Goal: Task Accomplishment & Management: Manage account settings

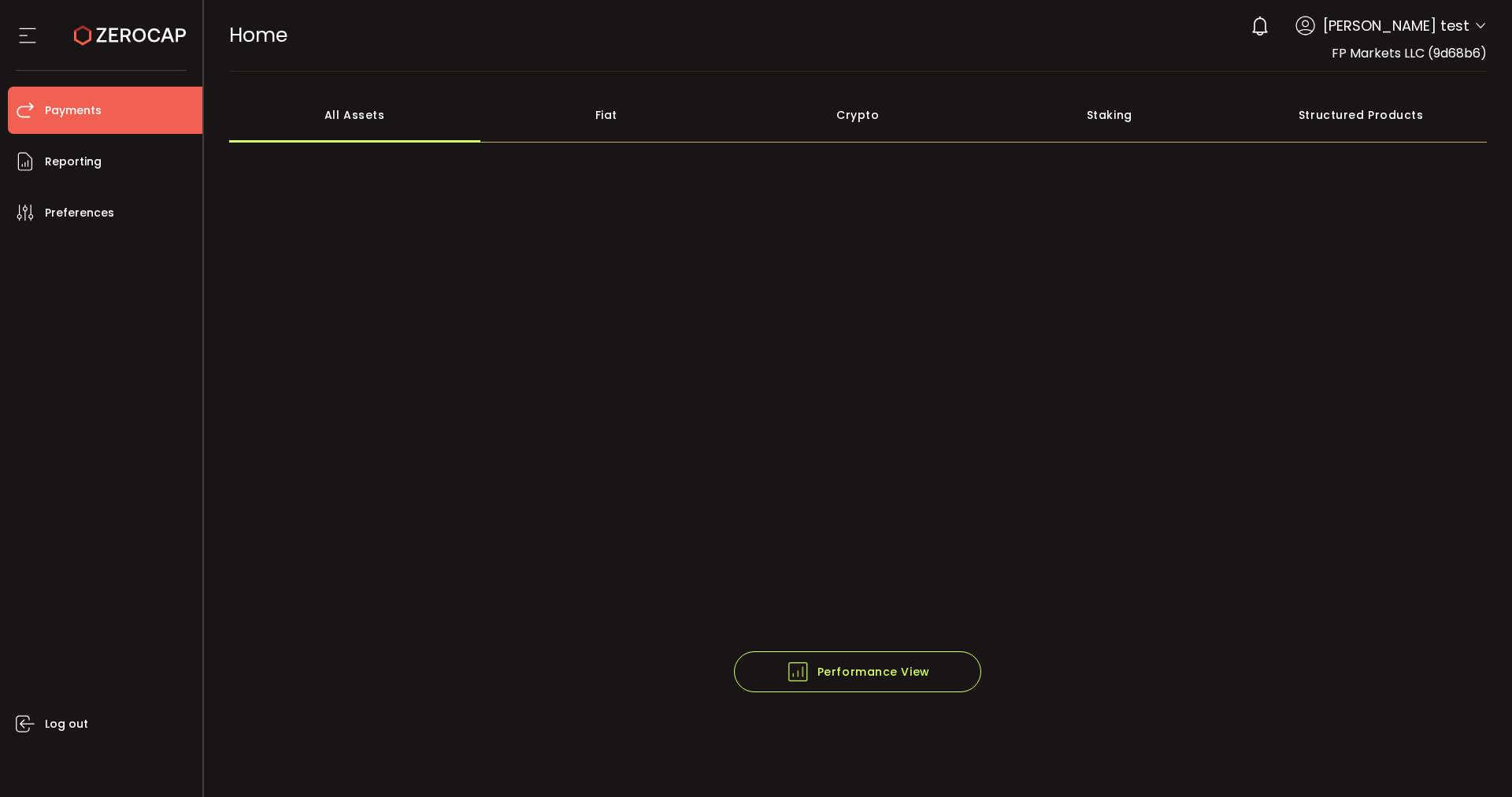
click at [138, 93] on li "Payments" at bounding box center [104, 109] width 194 height 47
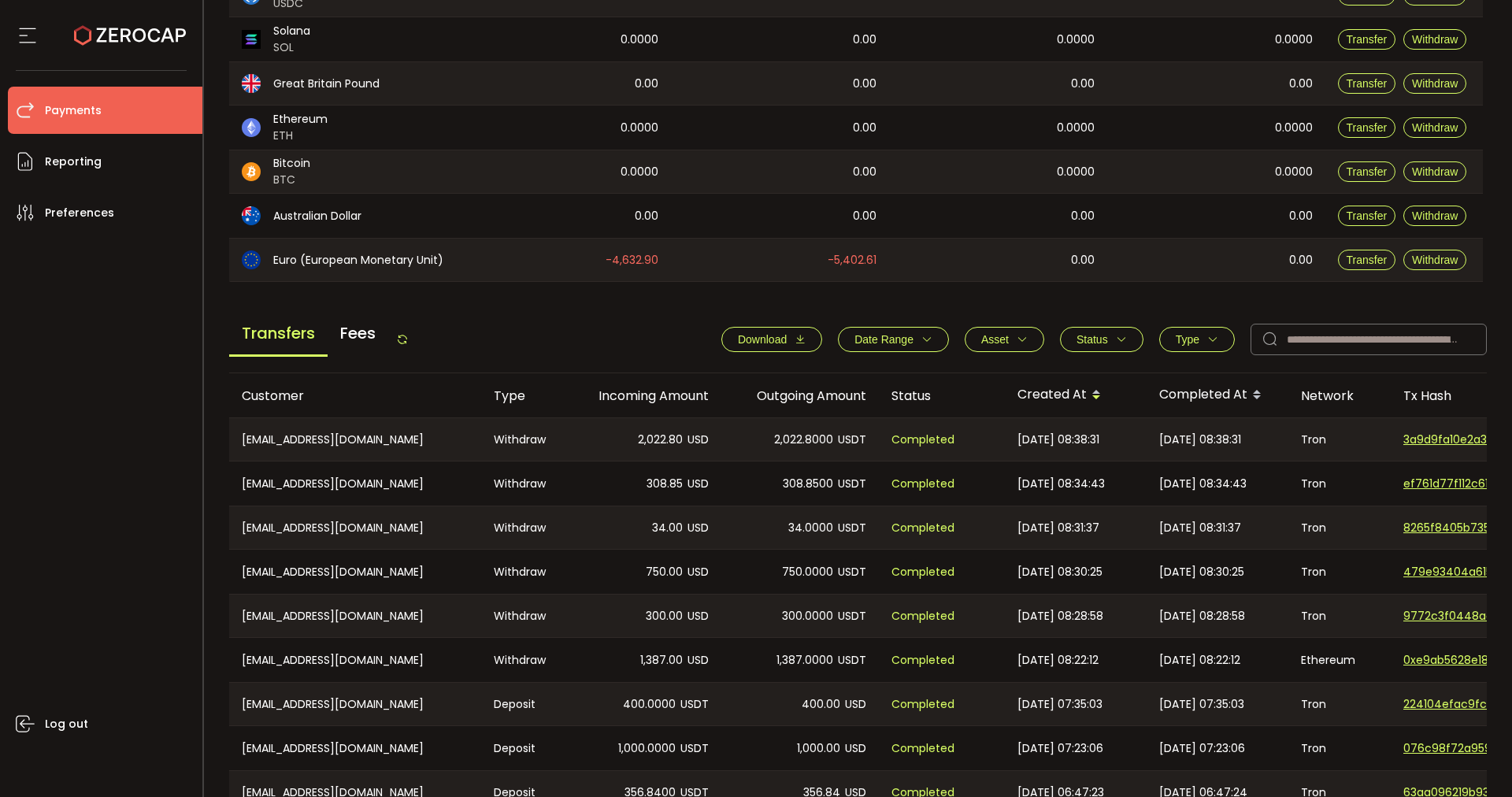
scroll to position [480, 0]
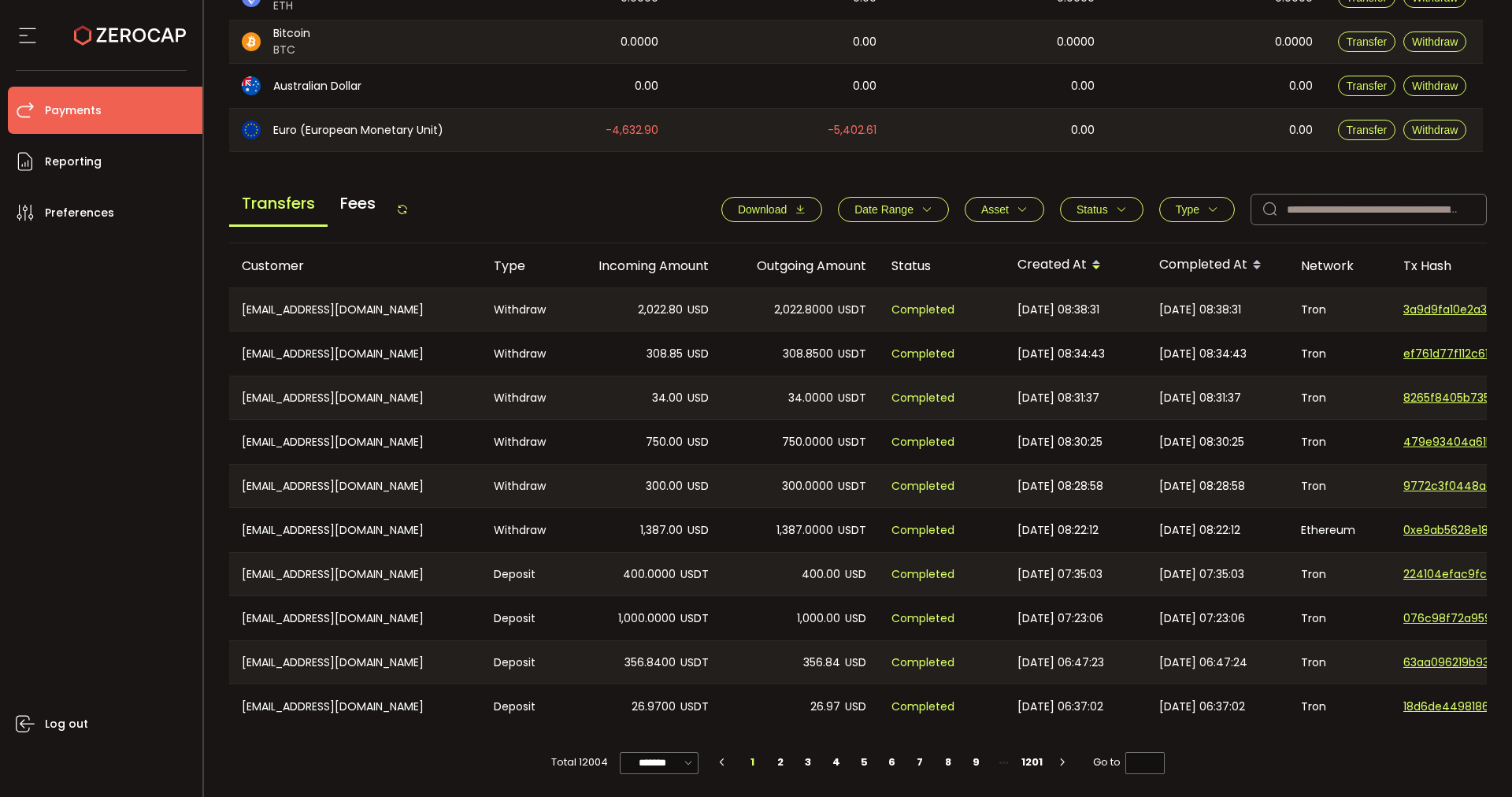
click at [1199, 211] on button "Type" at bounding box center [1196, 210] width 76 height 25
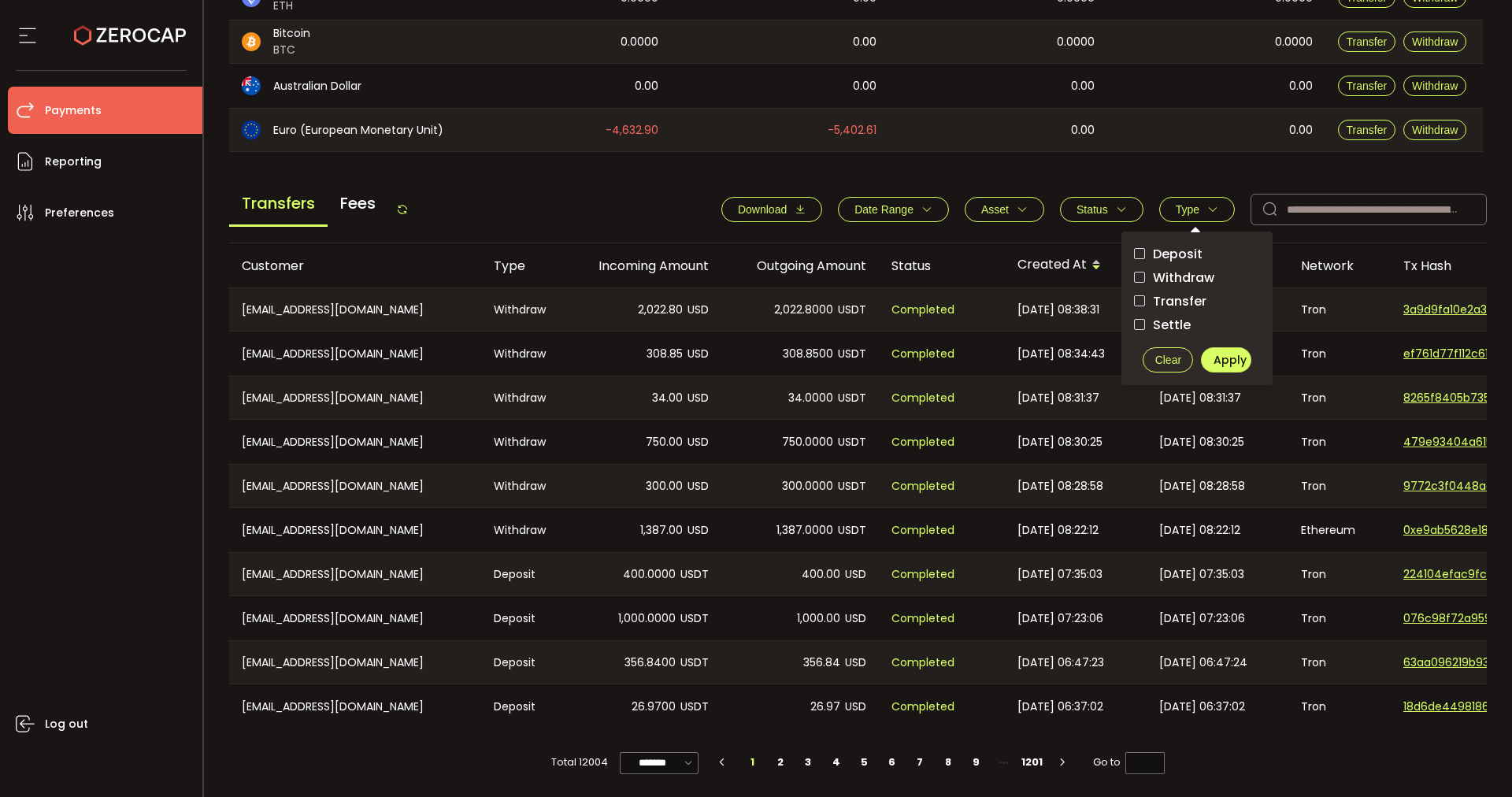
click at [1178, 270] on span "Withdraw" at bounding box center [1180, 278] width 69 height 15
drag, startPoint x: 1221, startPoint y: 335, endPoint x: 1221, endPoint y: 348, distance: 13.0
click at [1221, 336] on div "Deposit Withdraw Transfer Settle Clear Apply" at bounding box center [1197, 308] width 151 height 153
click at [1221, 353] on span "Apply" at bounding box center [1230, 360] width 34 height 15
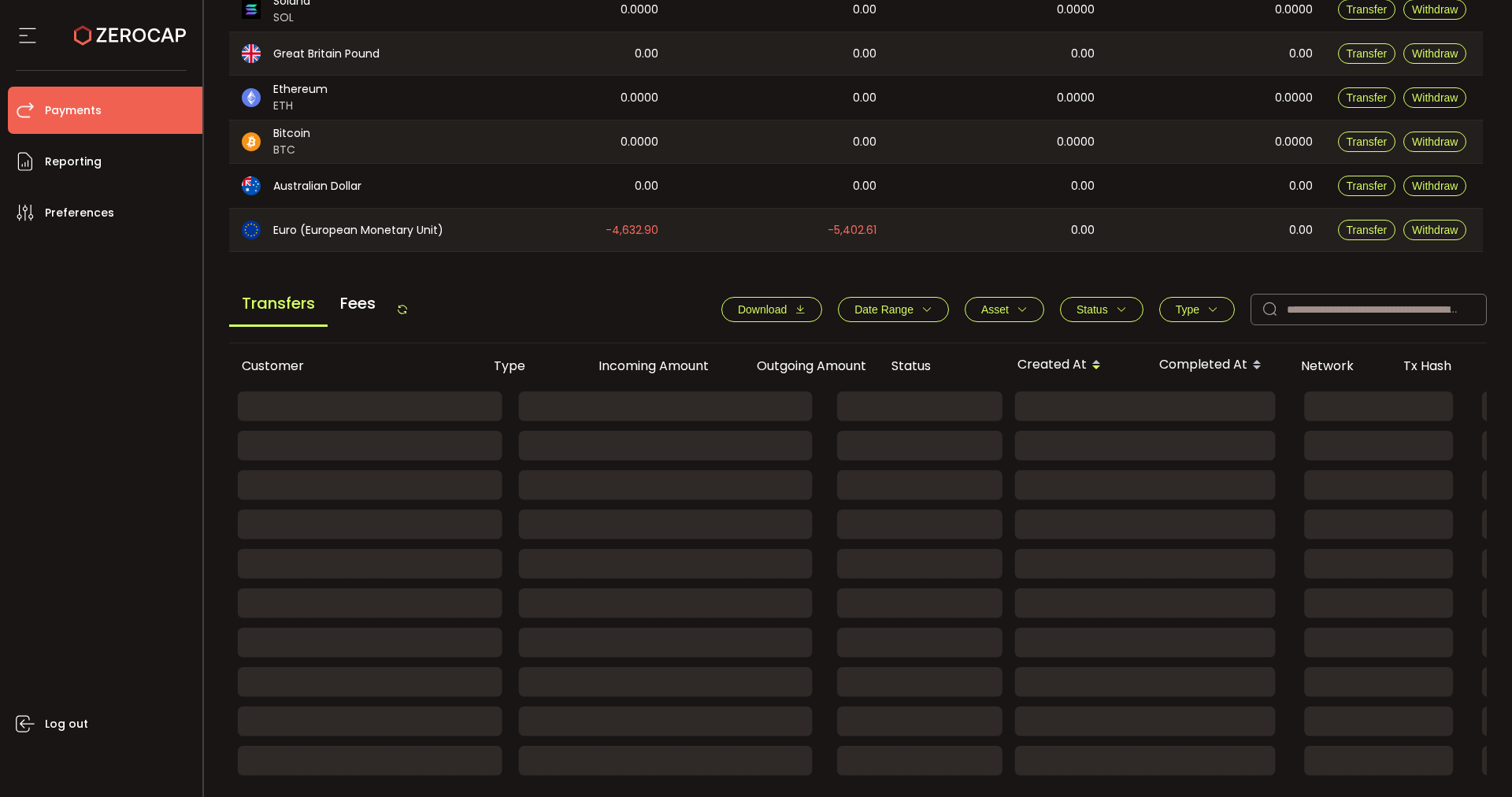
scroll to position [379, 0]
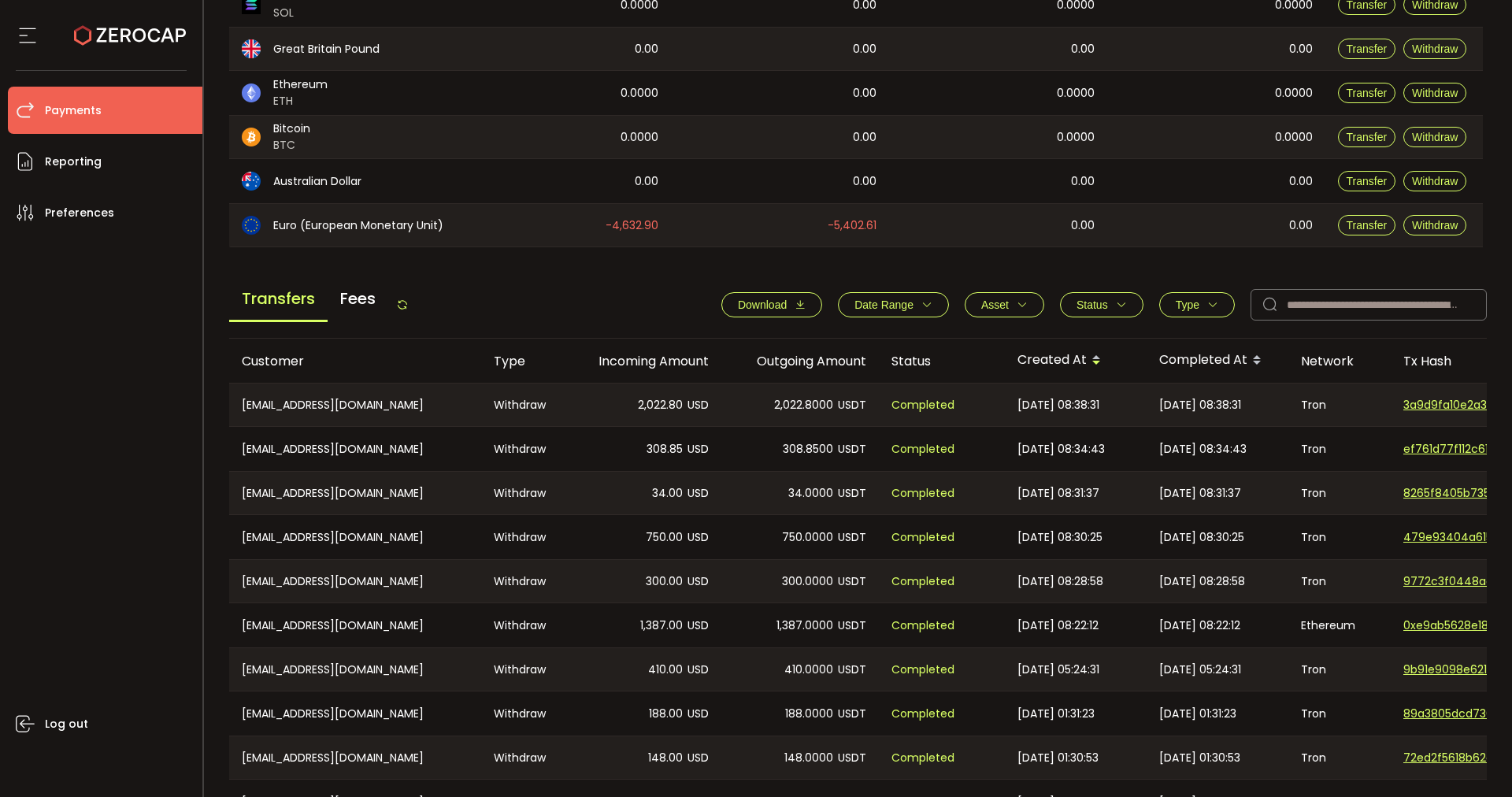
click at [1096, 299] on span "Status" at bounding box center [1092, 305] width 32 height 12
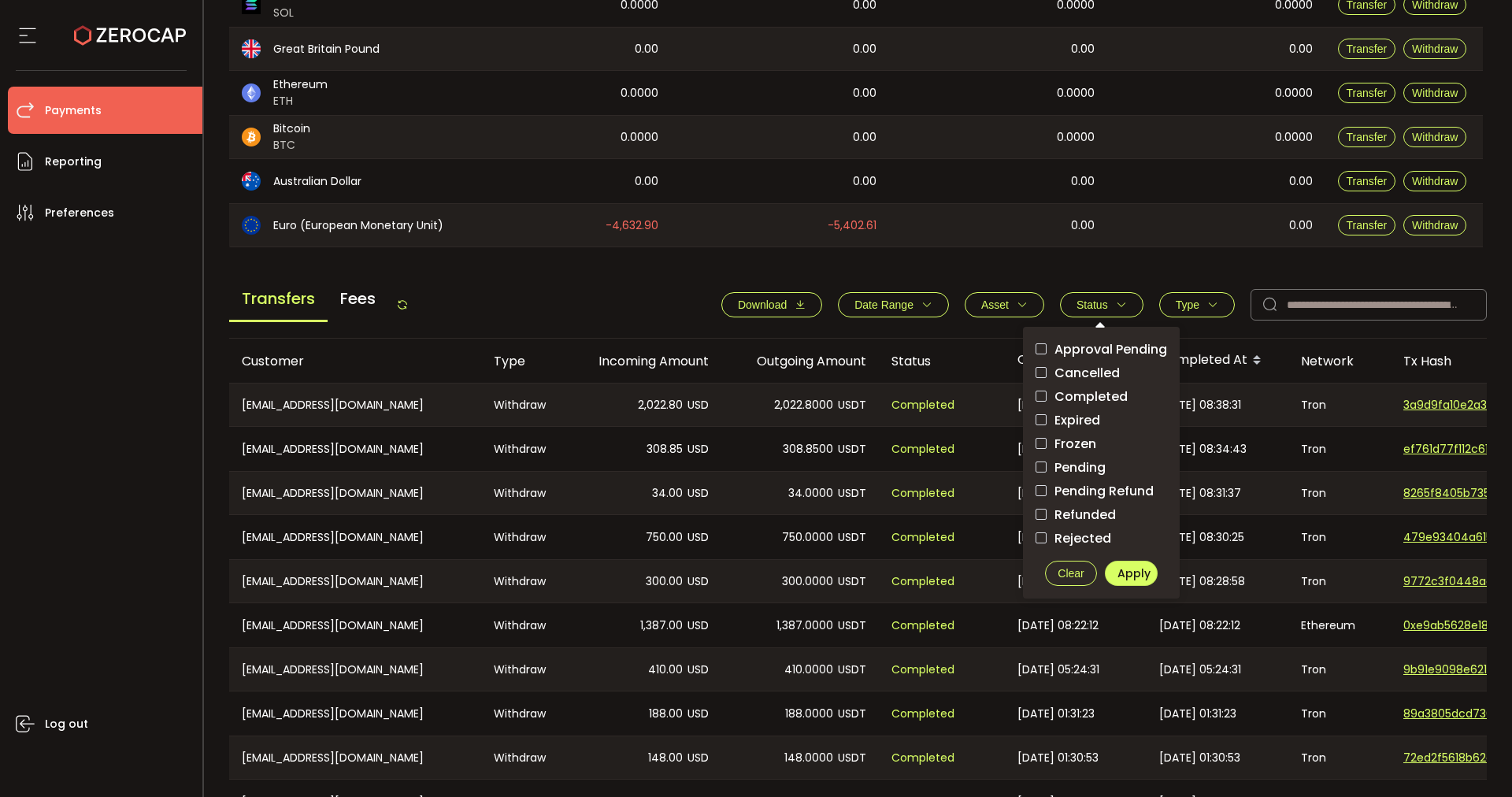
click at [1079, 464] on span "Pending" at bounding box center [1076, 467] width 59 height 15
click at [1131, 577] on span "Apply" at bounding box center [1134, 573] width 34 height 15
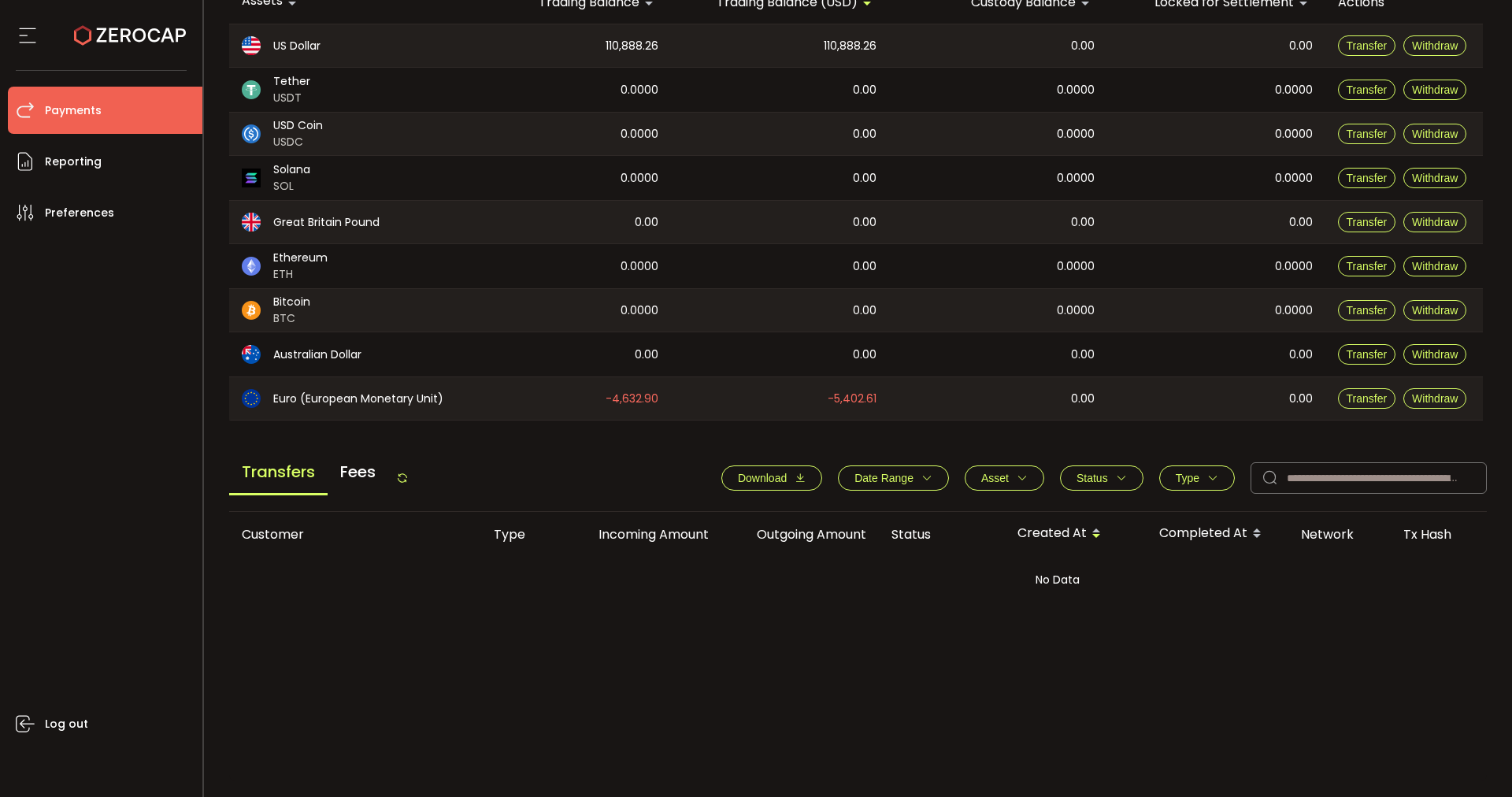
scroll to position [206, 0]
click at [1118, 476] on icon "button" at bounding box center [1121, 478] width 11 height 11
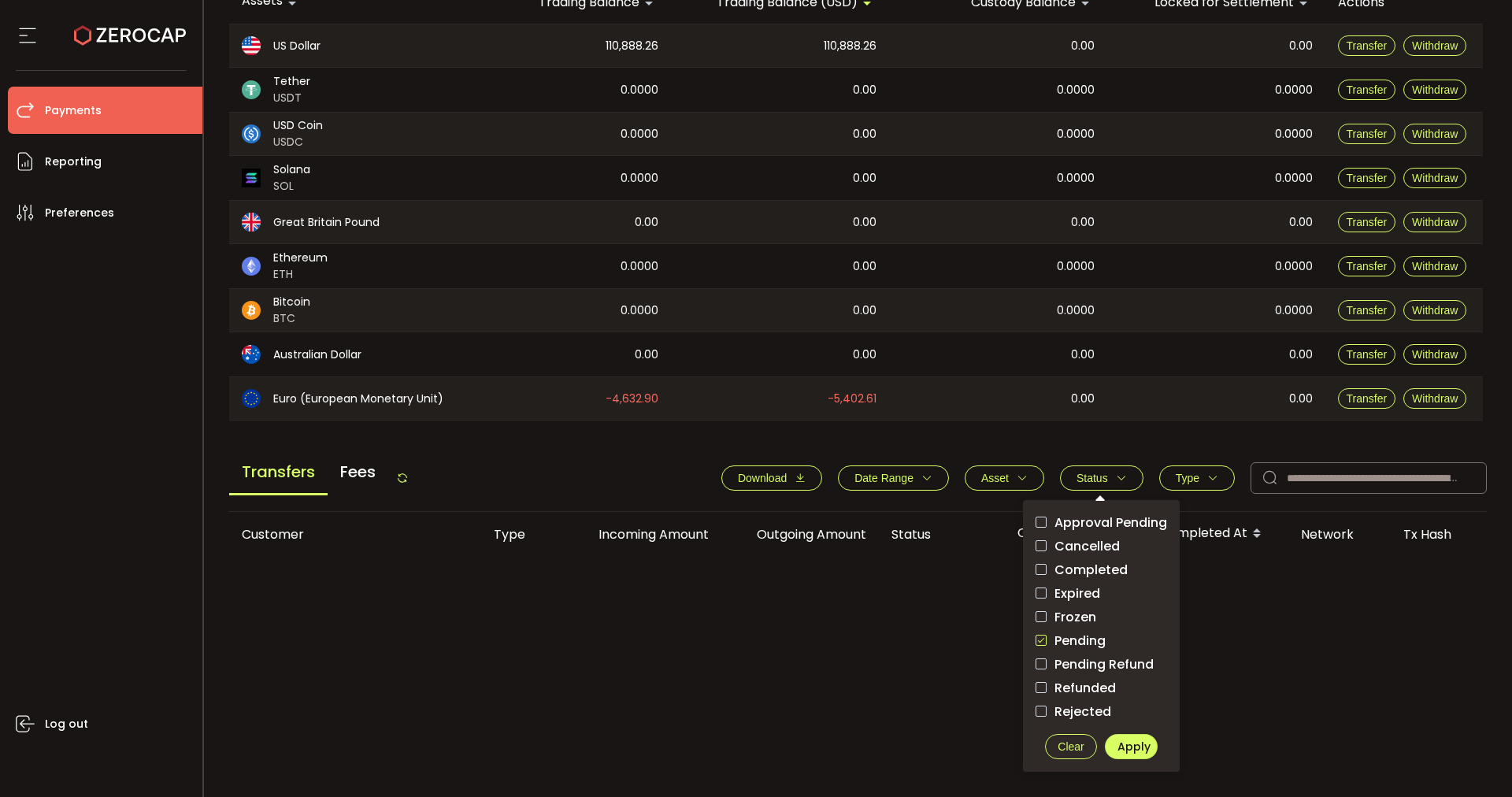
click at [1067, 740] on span "Clear" at bounding box center [1070, 746] width 26 height 12
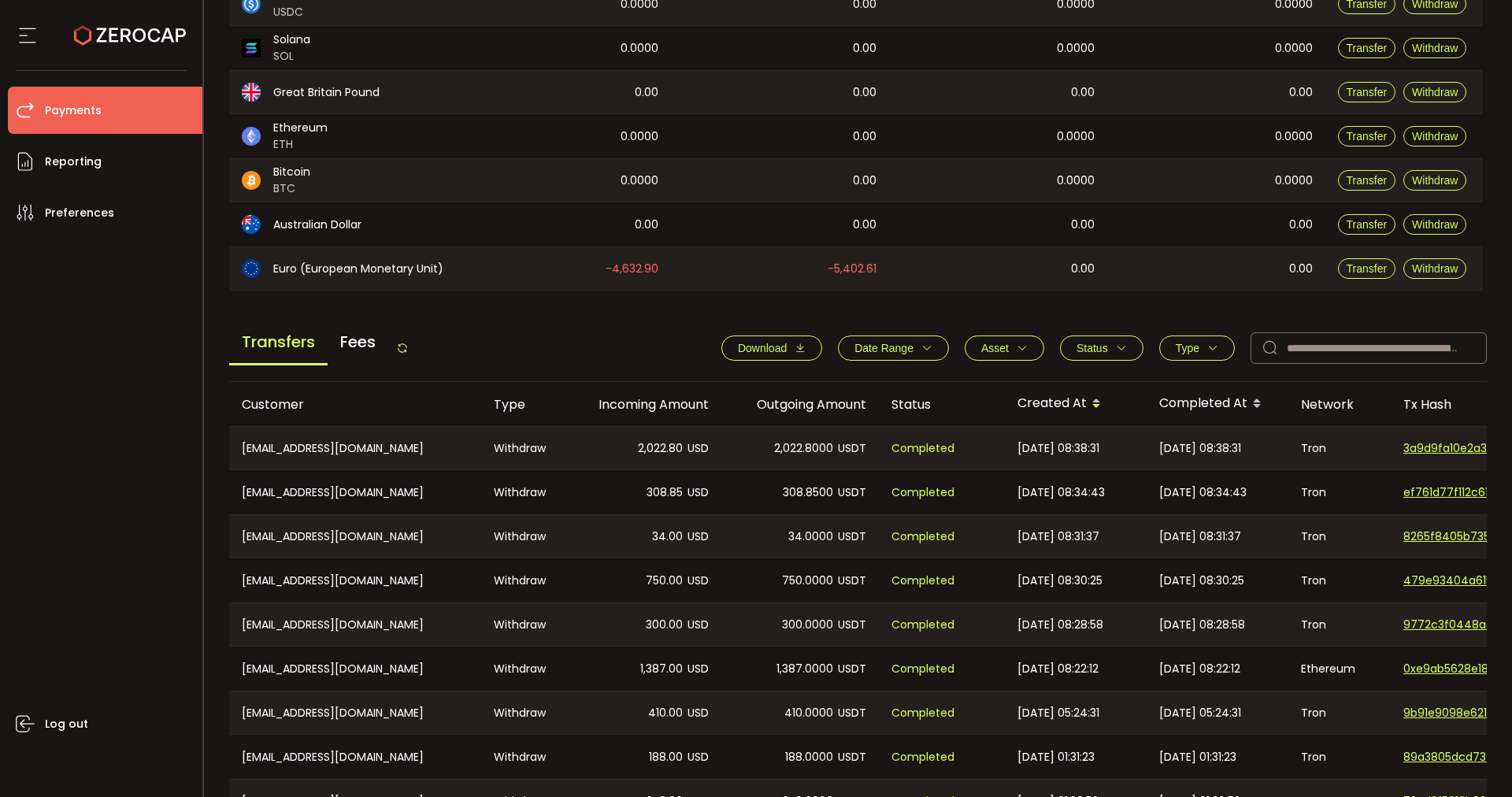
scroll to position [480, 0]
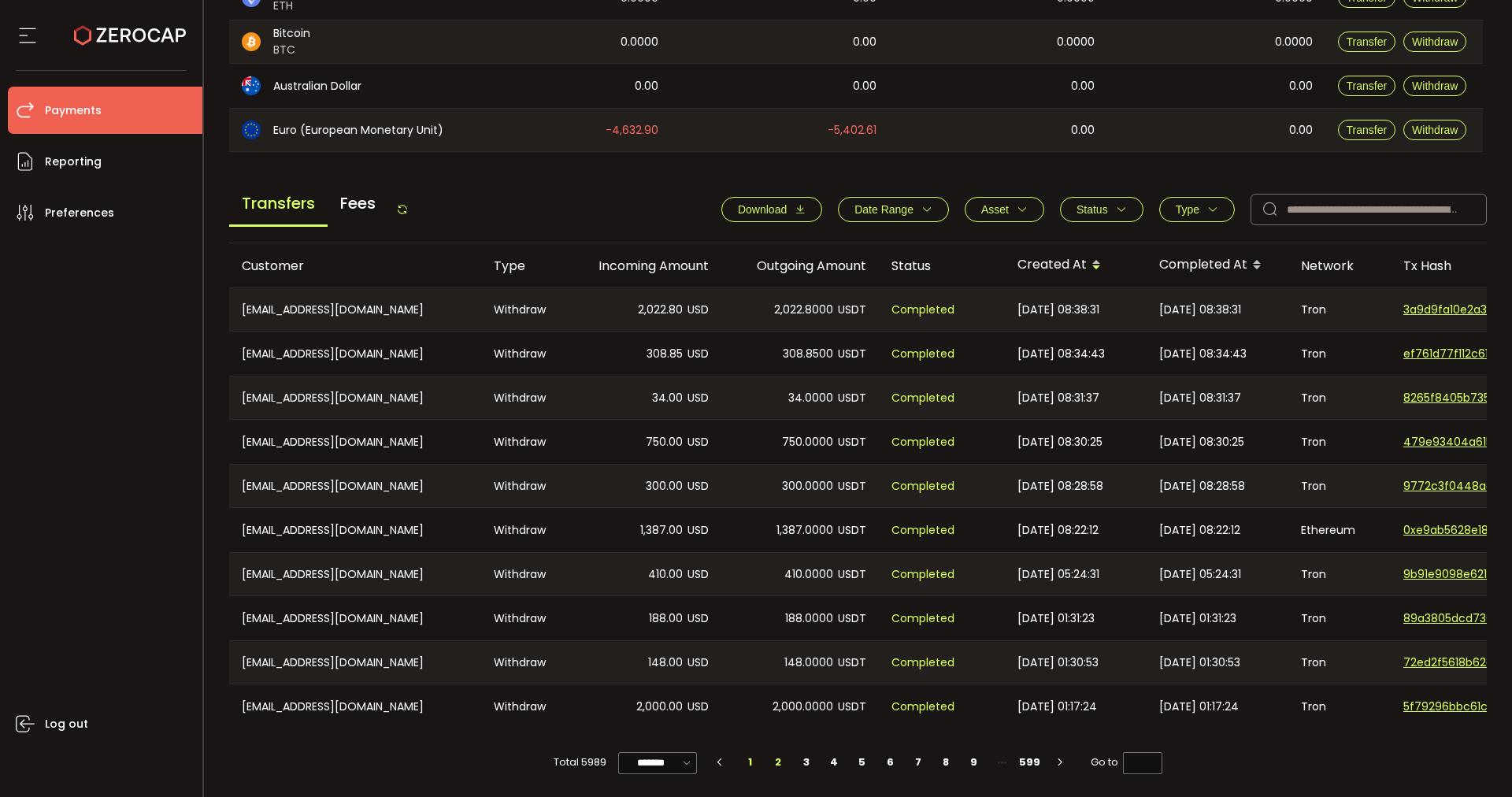
click at [777, 766] on li "2" at bounding box center [779, 762] width 29 height 22
click at [809, 761] on li "3" at bounding box center [806, 762] width 29 height 22
click at [835, 760] on li "4" at bounding box center [835, 762] width 29 height 22
type input "*"
